Goal: Information Seeking & Learning: Learn about a topic

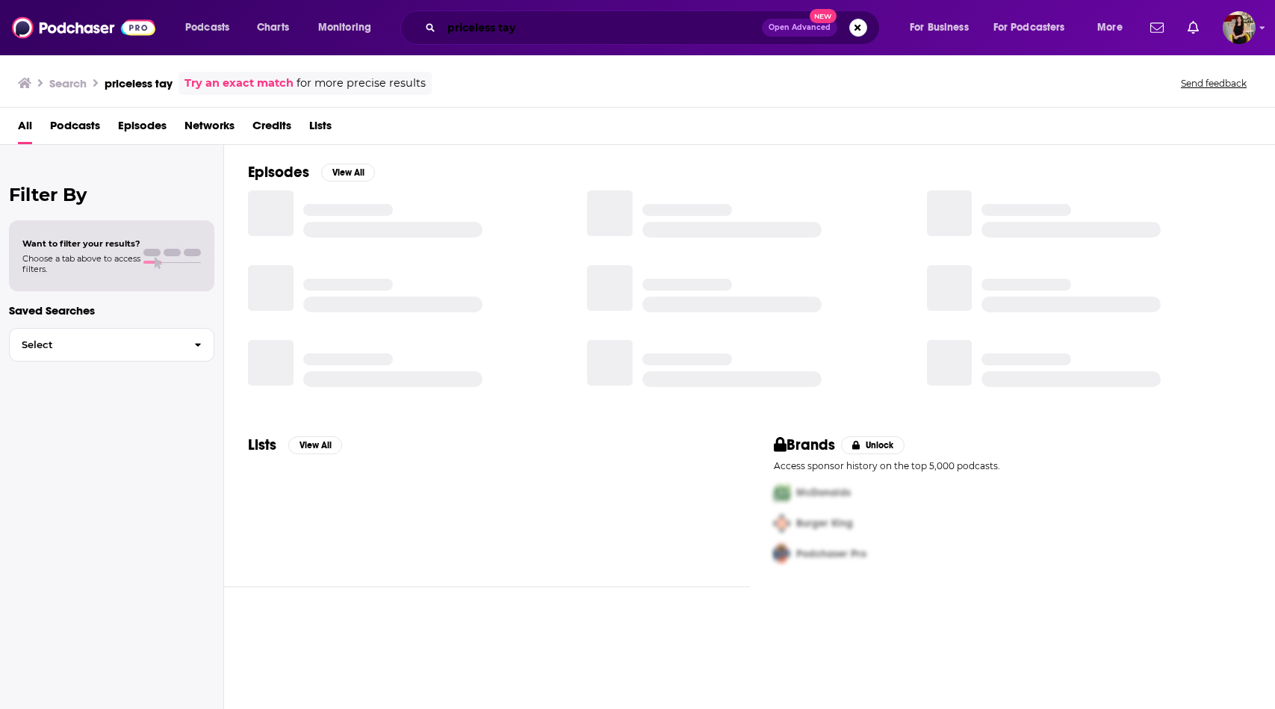
click at [612, 15] on div "priceless tay Open Advanced New" at bounding box center [640, 27] width 480 height 34
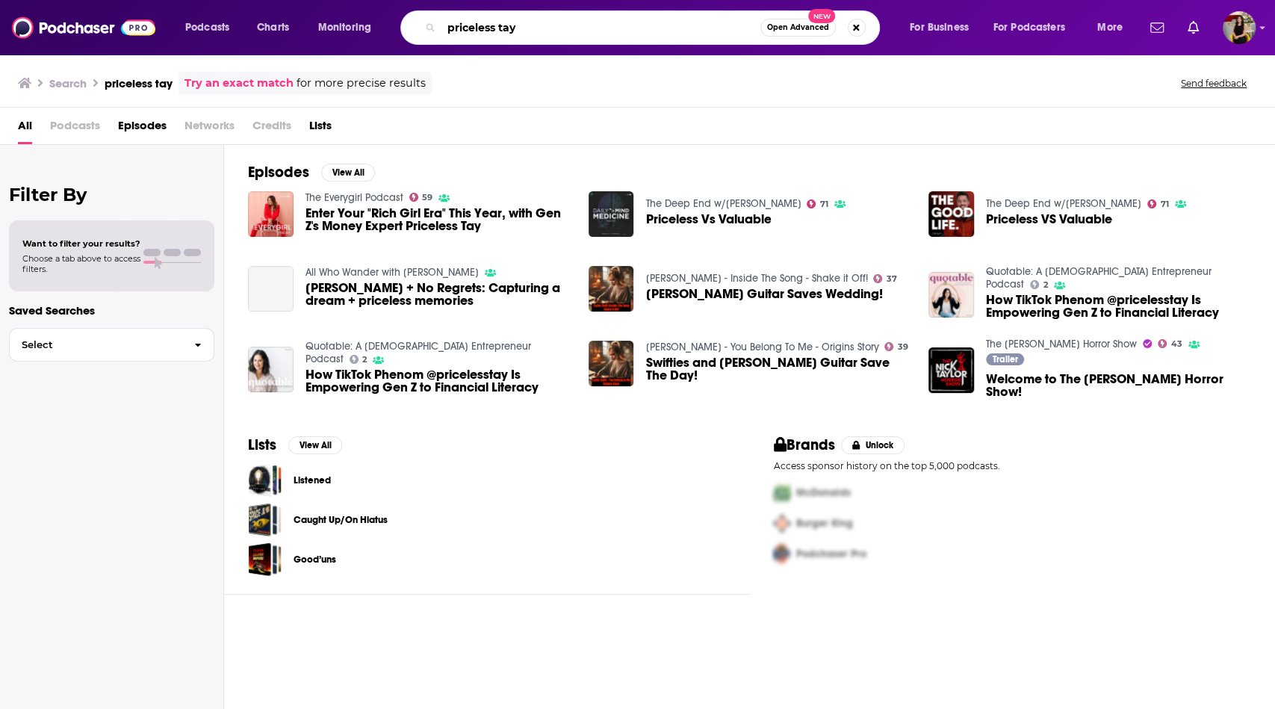
drag, startPoint x: 612, startPoint y: 31, endPoint x: 460, endPoint y: 31, distance: 151.7
click at [460, 31] on input "priceless tay" at bounding box center [601, 28] width 319 height 24
type input "p"
type input "confidence through health"
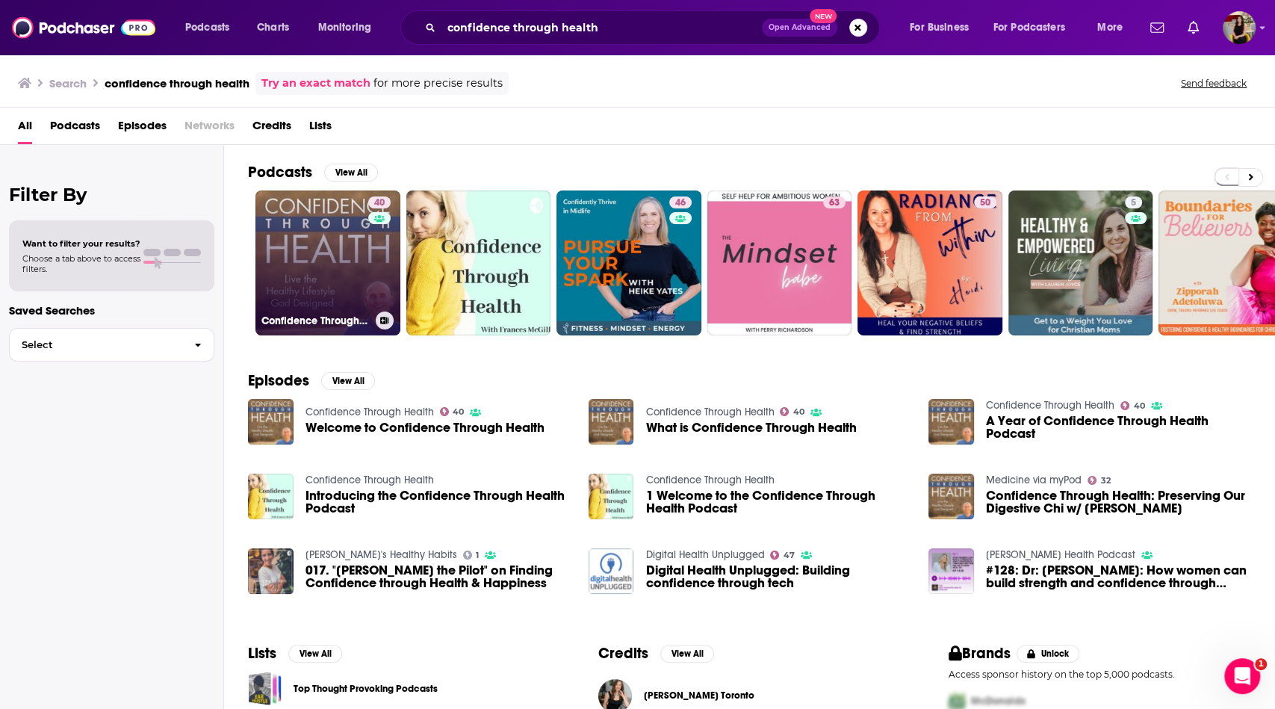
click at [320, 270] on link "40 Confidence Through Health" at bounding box center [328, 263] width 145 height 145
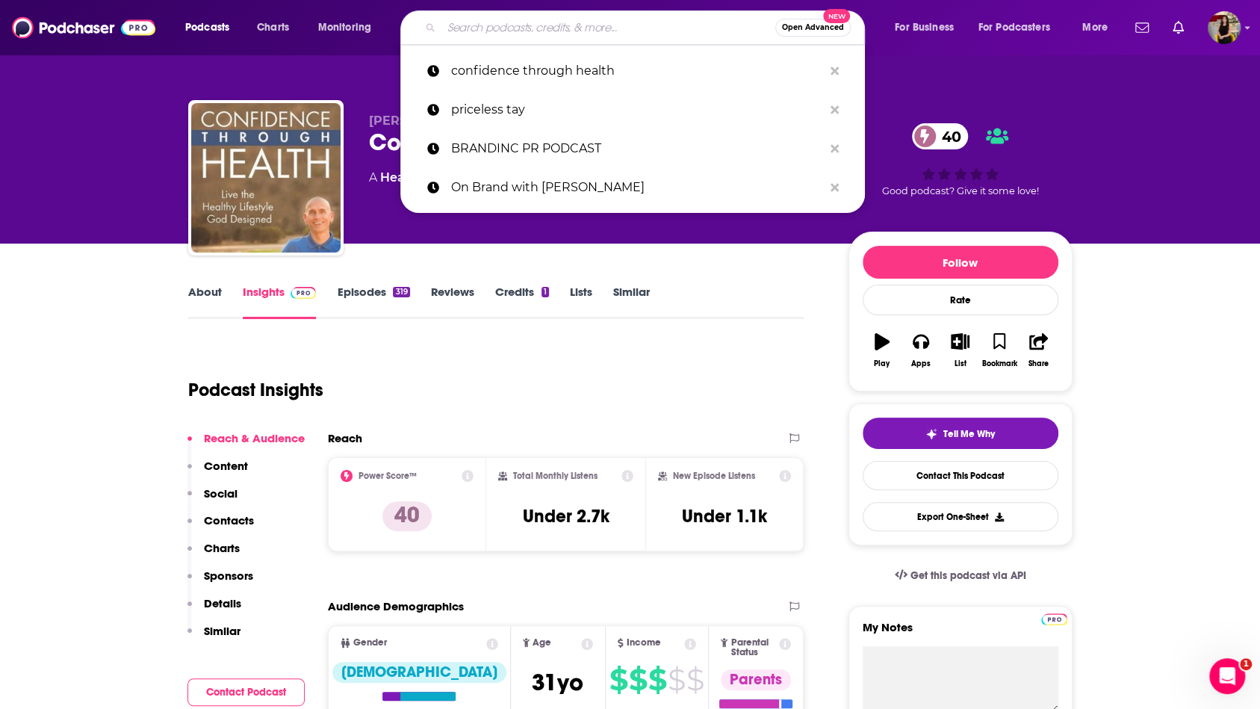
click at [656, 22] on input "Search podcasts, credits, & more..." at bounding box center [609, 28] width 334 height 24
paste input "THE ADVISOR WITH [PERSON_NAME]"
type input "THE ADVISOR WITH [PERSON_NAME]"
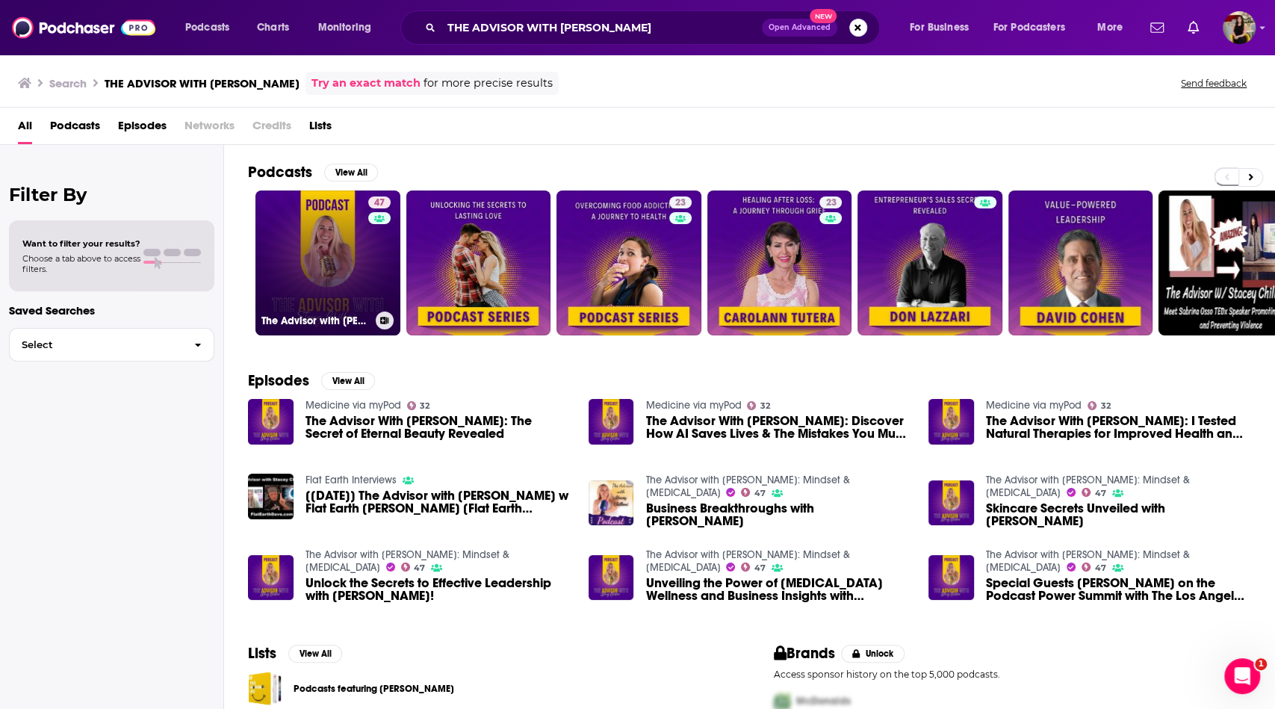
click at [314, 266] on link "47 The Advisor with [PERSON_NAME]: Mindset & [MEDICAL_DATA]" at bounding box center [328, 263] width 145 height 145
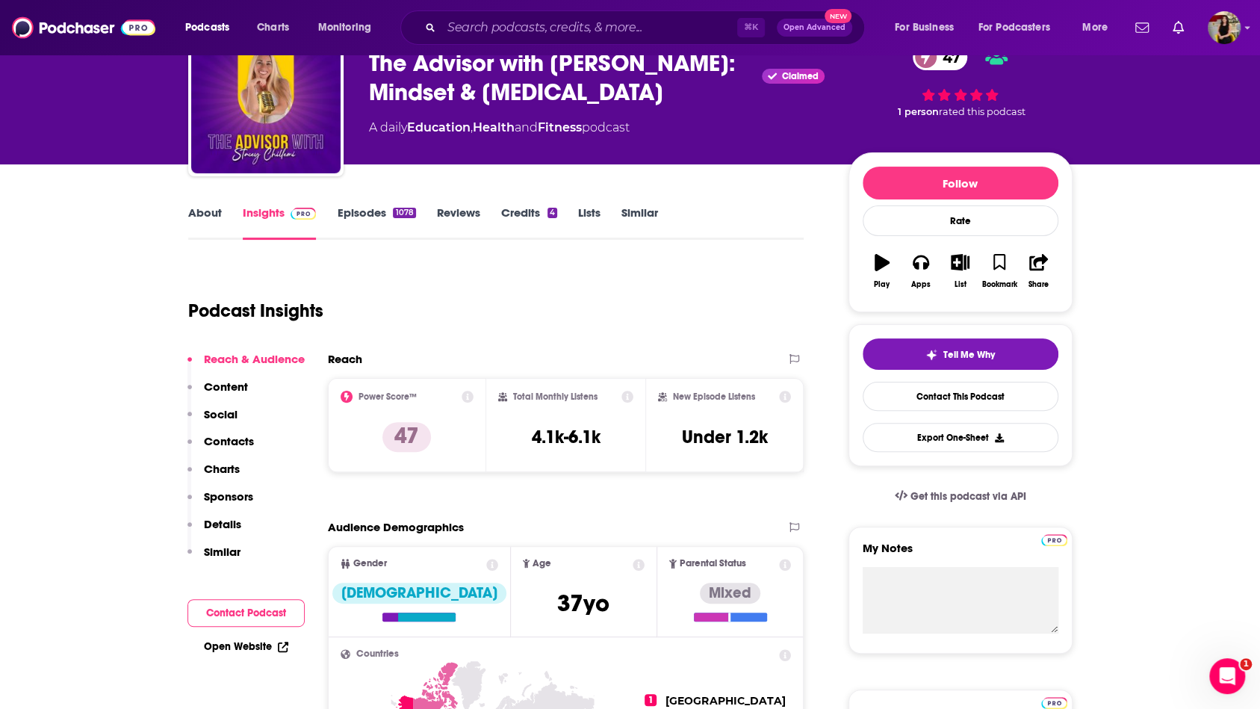
scroll to position [362, 0]
